Goal: Find specific page/section: Find specific page/section

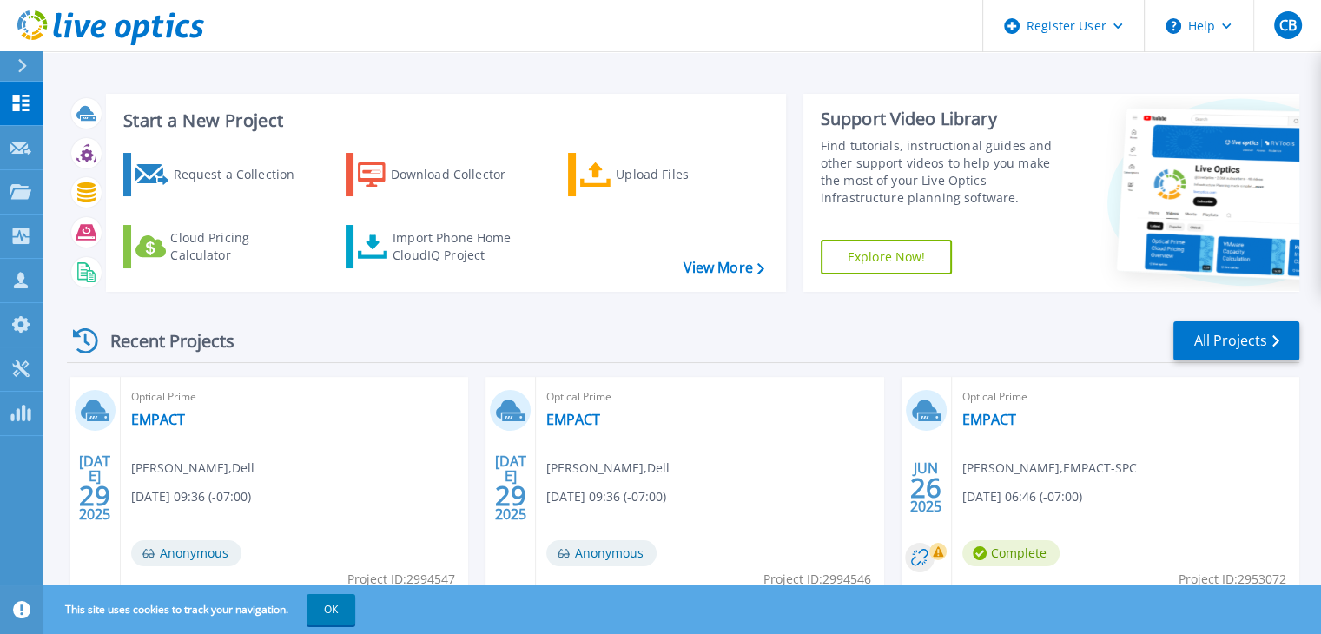
scroll to position [73, 0]
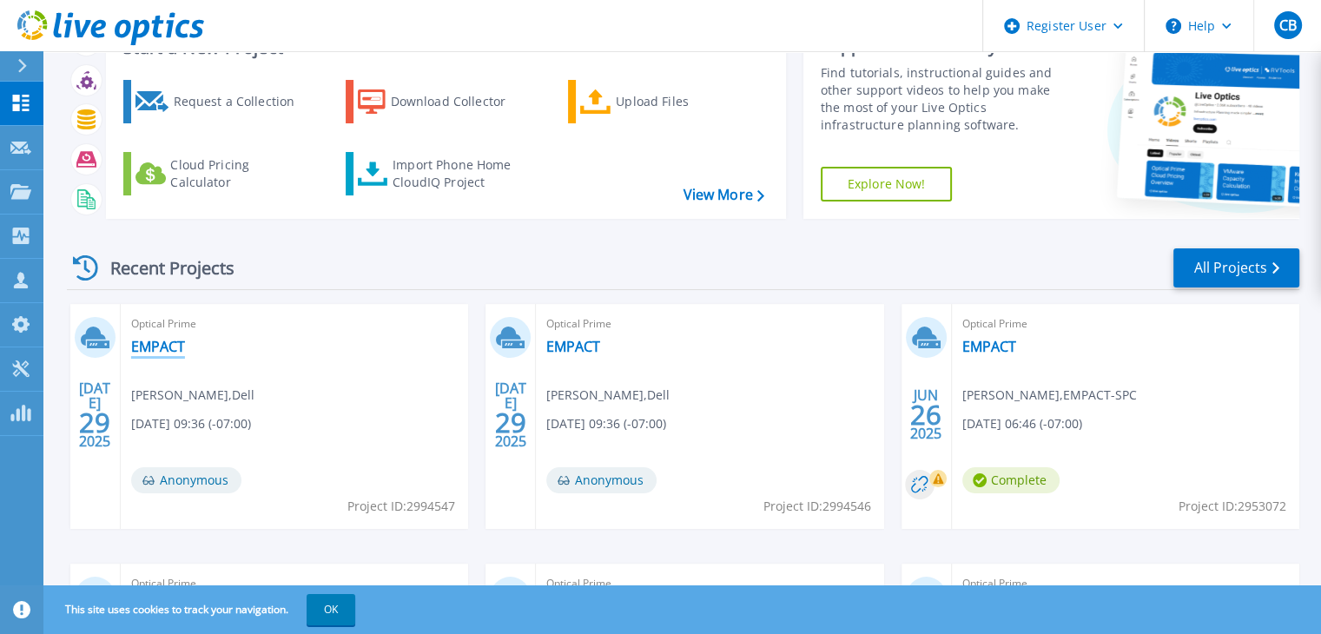
click at [165, 350] on link "EMPACT" at bounding box center [158, 346] width 54 height 17
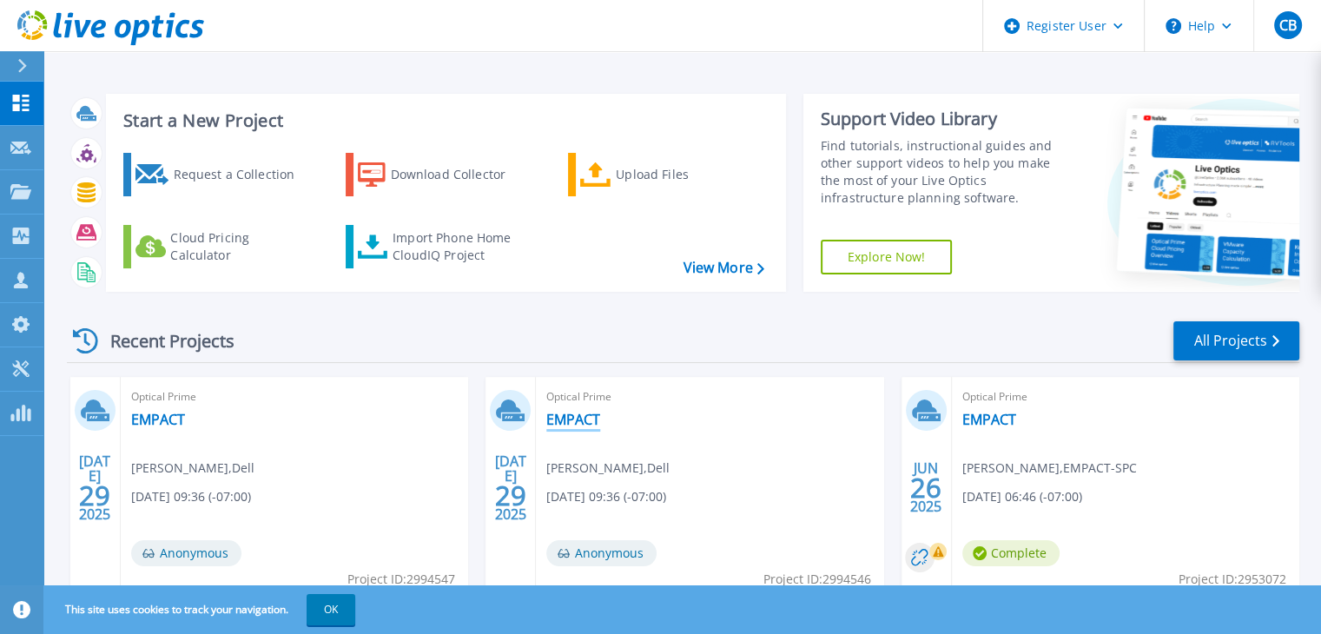
click at [585, 414] on link "EMPACT" at bounding box center [573, 419] width 54 height 17
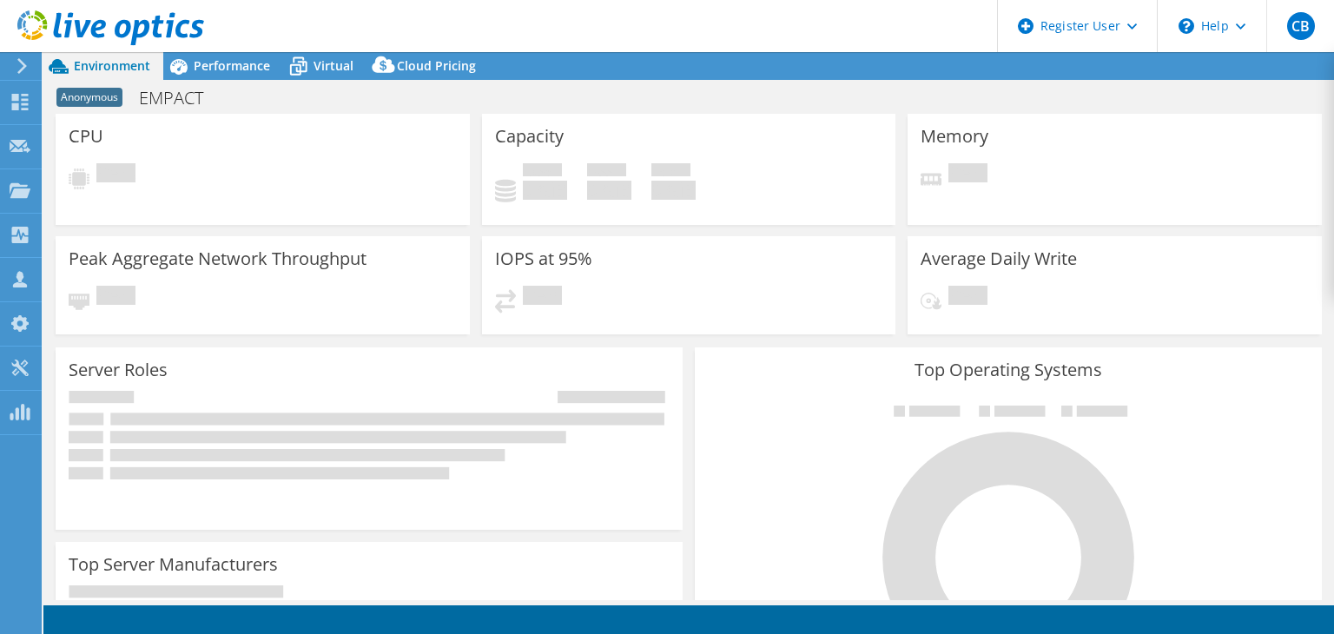
select select "USD"
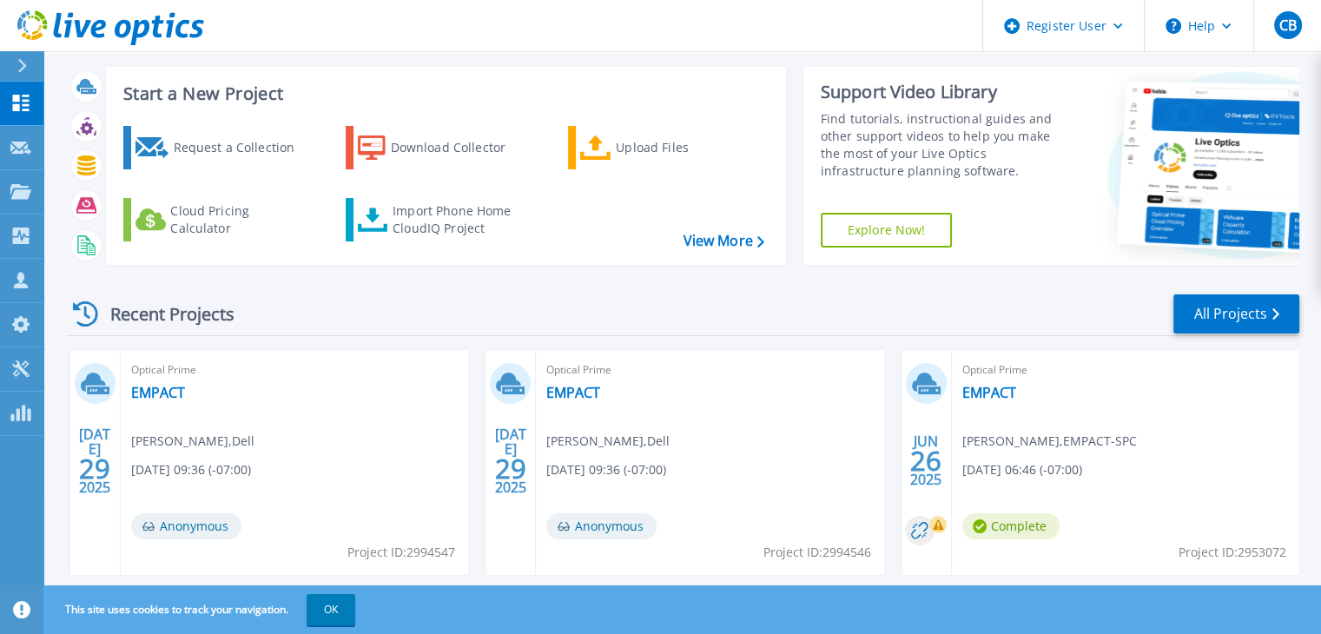
scroll to position [41, 0]
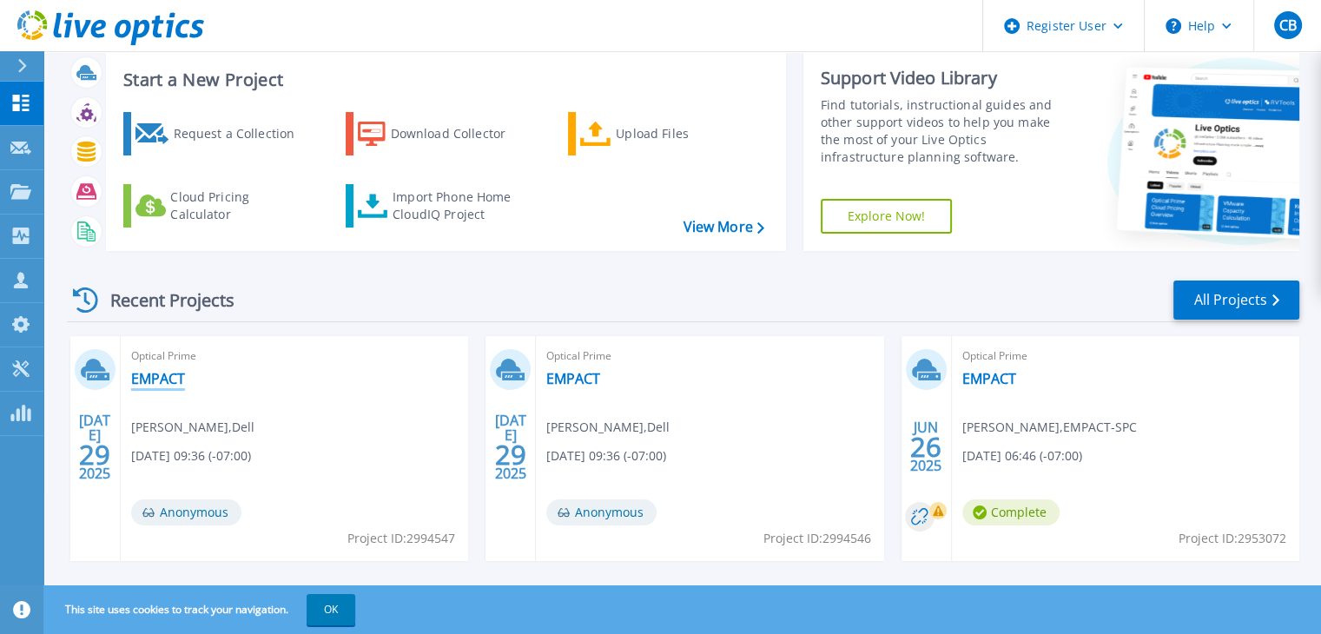
click at [164, 371] on link "EMPACT" at bounding box center [158, 378] width 54 height 17
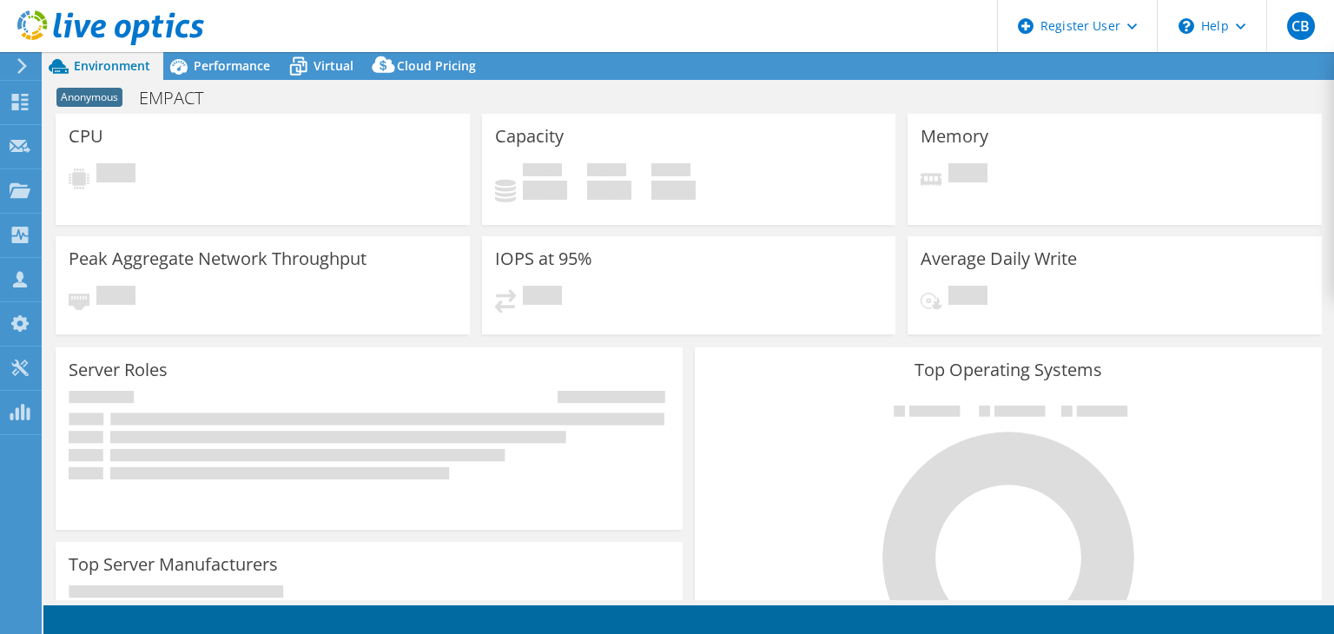
select select "USD"
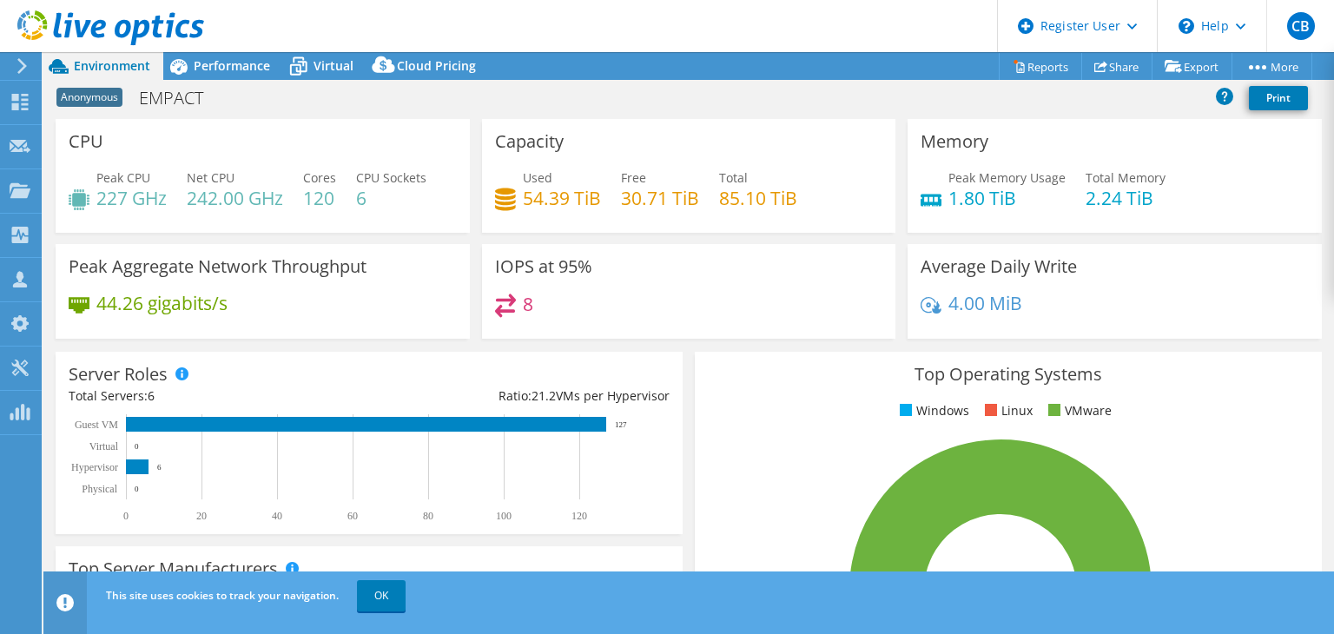
click at [22, 67] on icon at bounding box center [22, 66] width 13 height 16
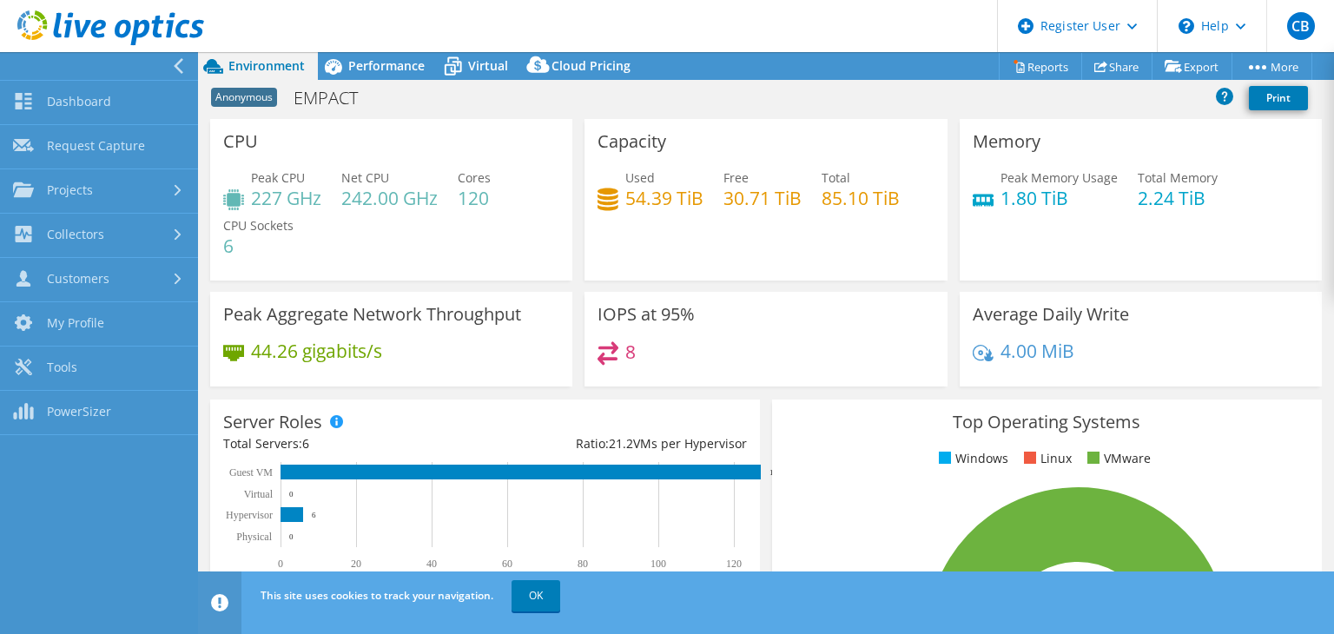
click at [179, 64] on icon at bounding box center [178, 66] width 13 height 16
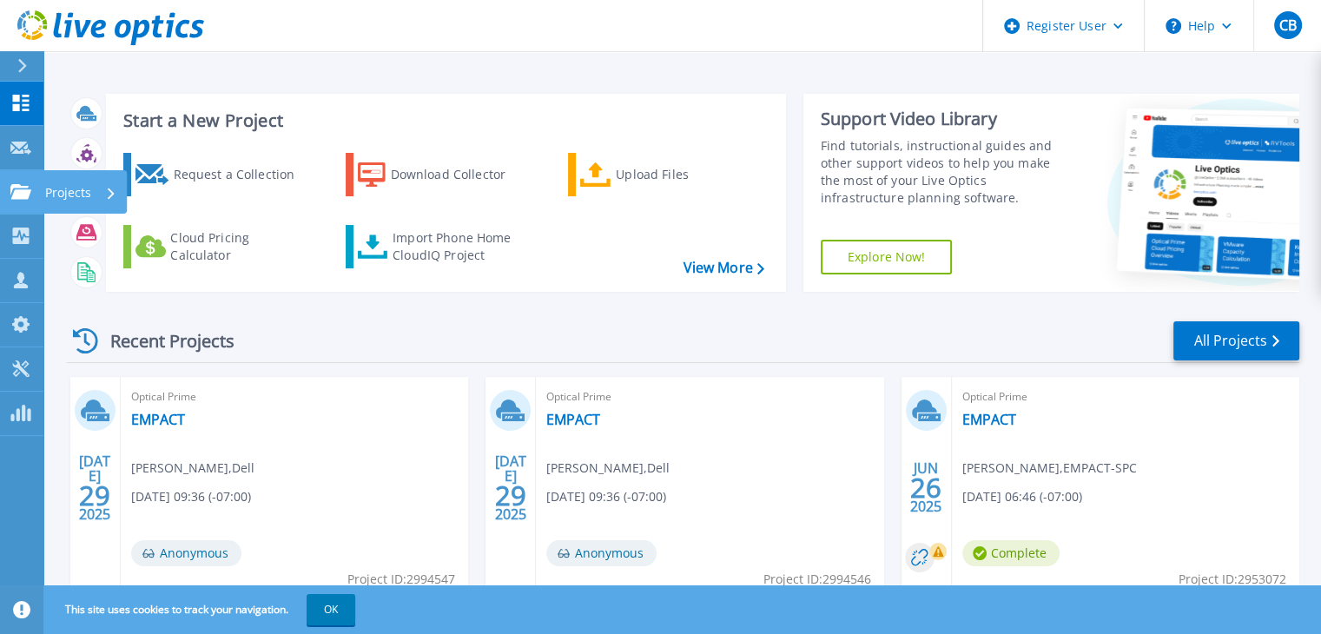
click at [104, 183] on div "Projects" at bounding box center [80, 192] width 71 height 45
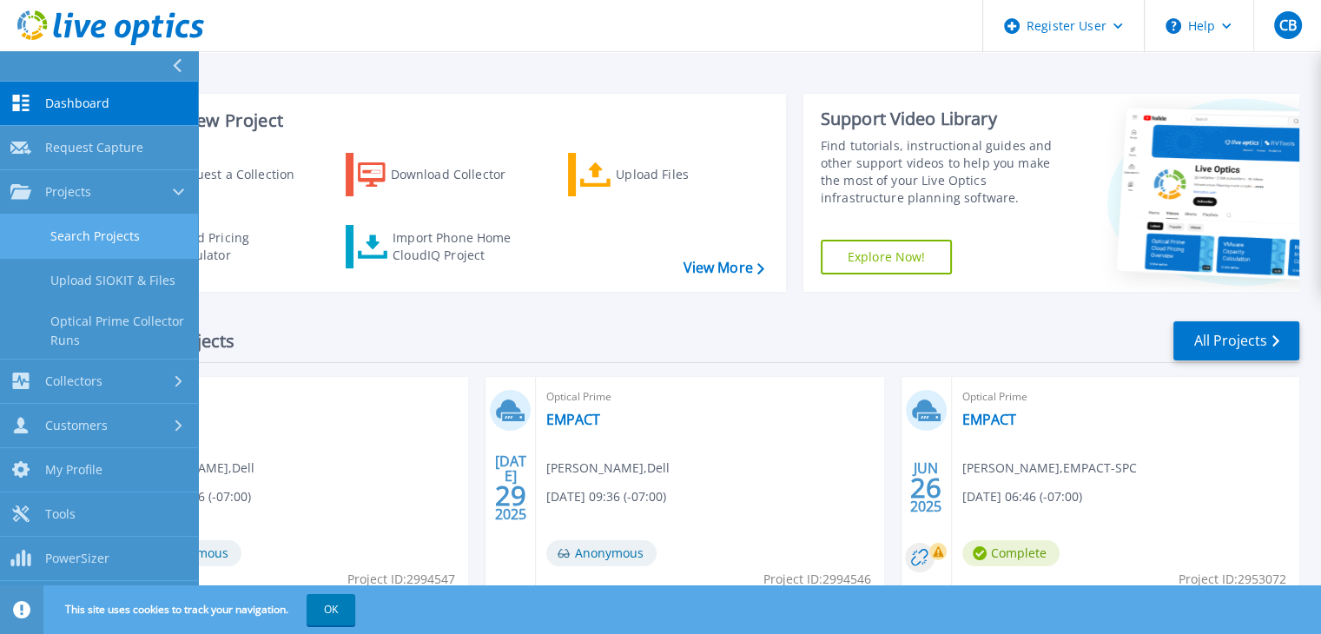
click at [112, 236] on link "Search Projects" at bounding box center [99, 237] width 198 height 44
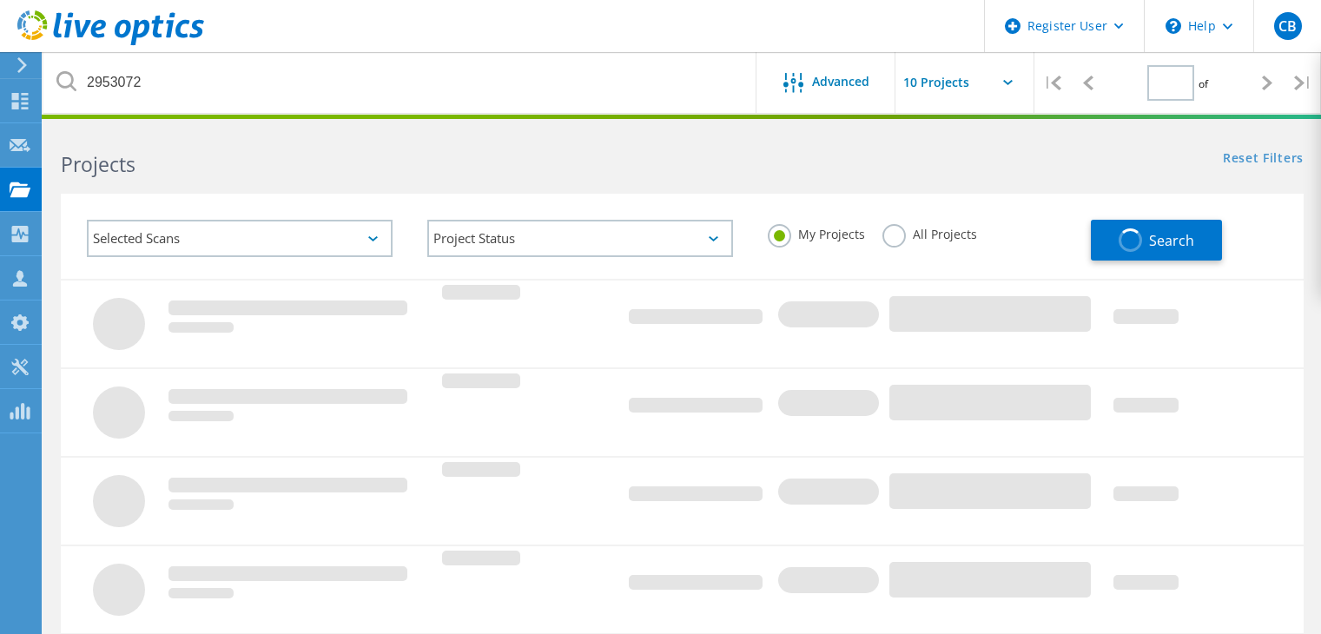
type input "1"
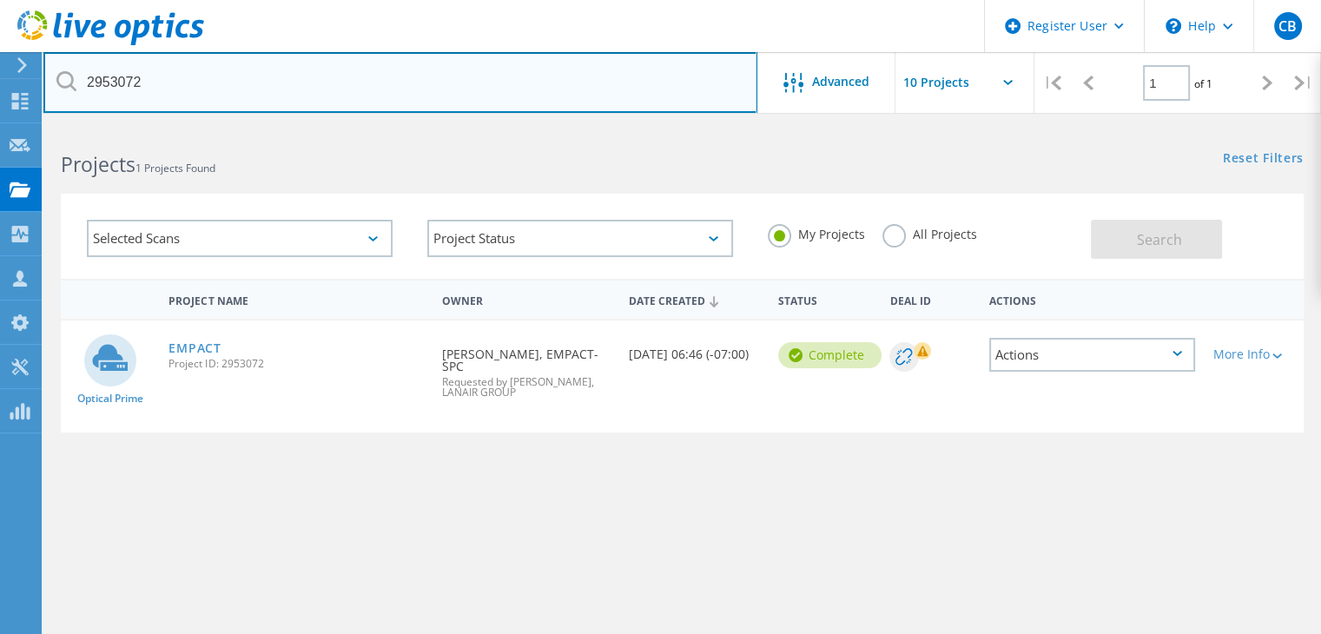
click at [337, 98] on input "2953072" at bounding box center [400, 82] width 714 height 61
